Goal: Information Seeking & Learning: Learn about a topic

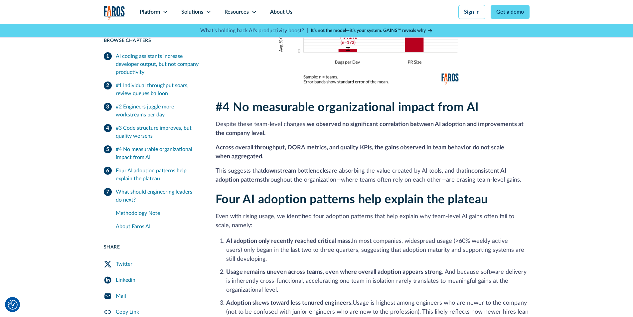
click at [156, 171] on div "Four AI adoption patterns help explain the plateau" at bounding box center [158, 175] width 84 height 16
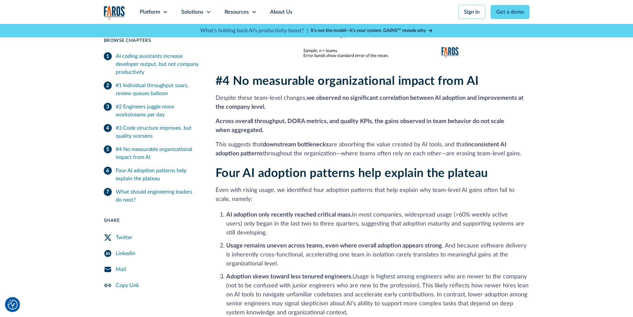
scroll to position [1189, 0]
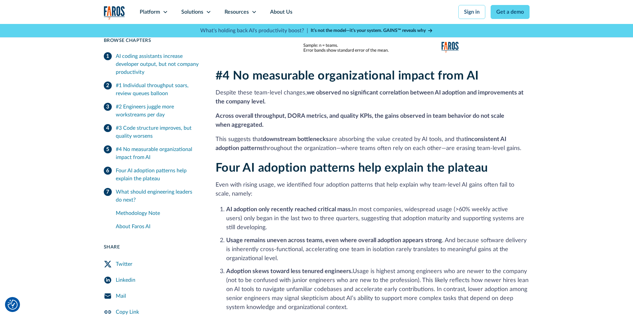
click at [156, 96] on div "#1 Individual throughput soars, review queues balloon" at bounding box center [158, 89] width 84 height 16
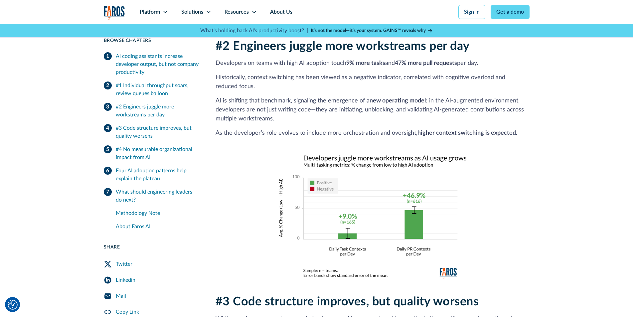
scroll to position [507, 0]
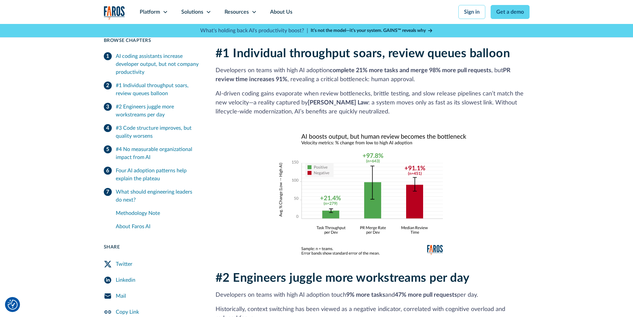
click at [158, 109] on div "#2 Engineers juggle more workstreams per day" at bounding box center [158, 111] width 84 height 16
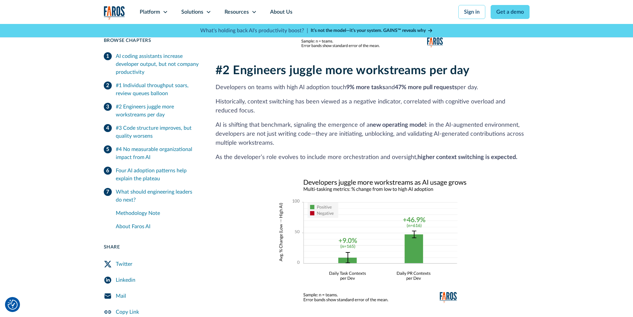
scroll to position [731, 0]
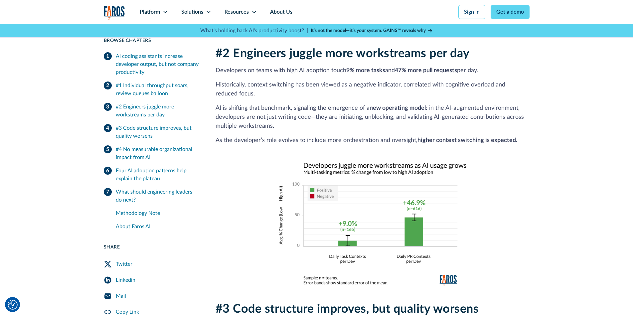
click at [157, 126] on div "#3 Code structure improves, but quality worsens" at bounding box center [158, 132] width 84 height 16
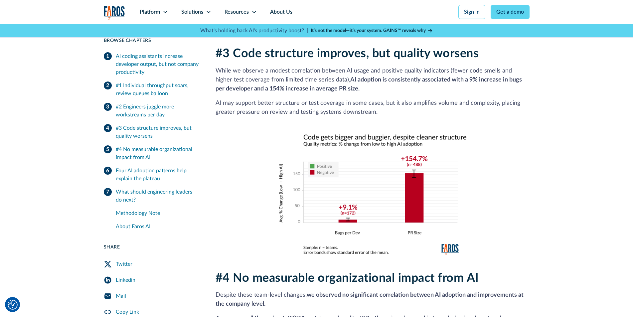
scroll to position [987, 0]
click at [154, 153] on div "#4 No measurable organizational impact from AI" at bounding box center [158, 153] width 84 height 16
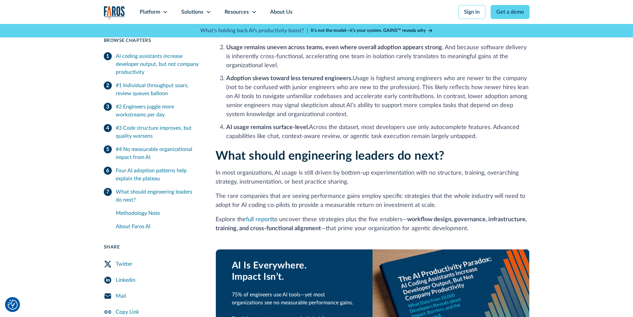
scroll to position [1384, 0]
